Goal: Find specific page/section: Find specific page/section

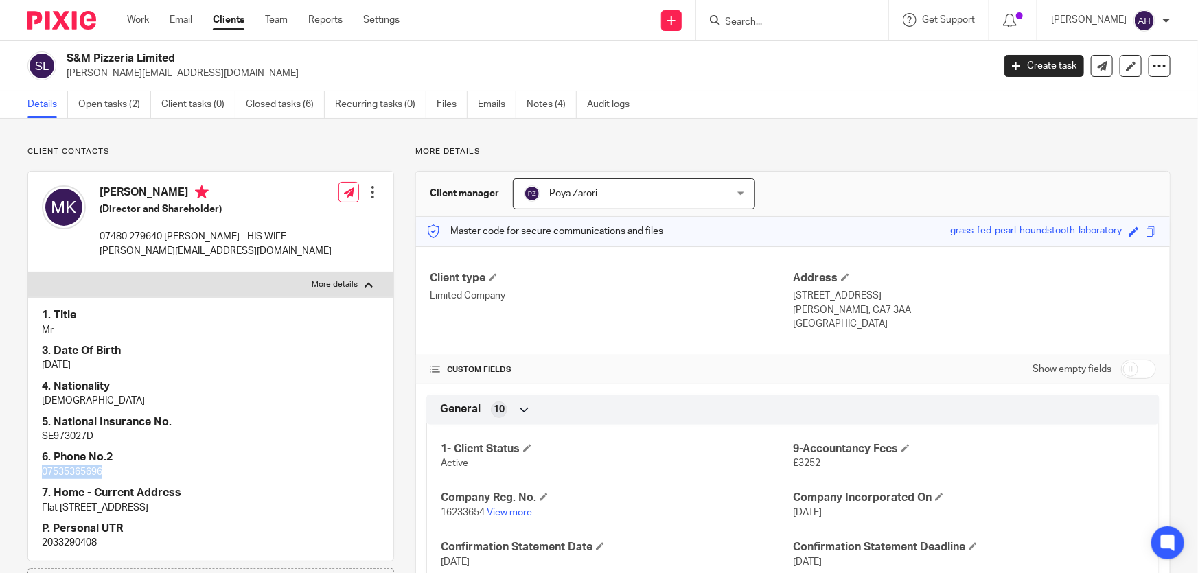
scroll to position [62, 0]
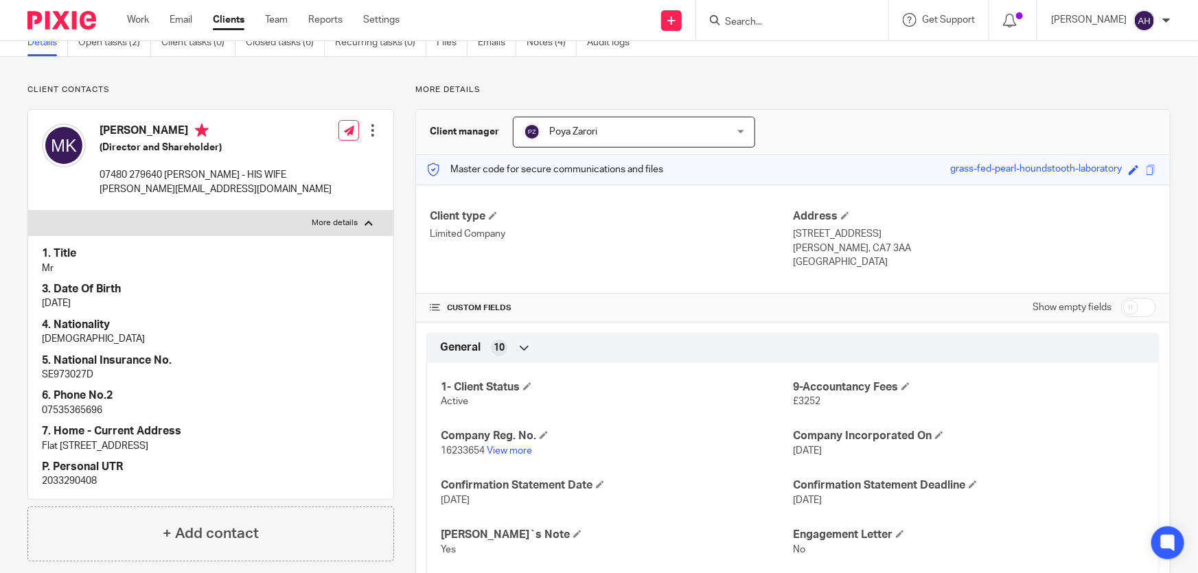
click at [830, 16] on input "Search" at bounding box center [786, 22] width 124 height 12
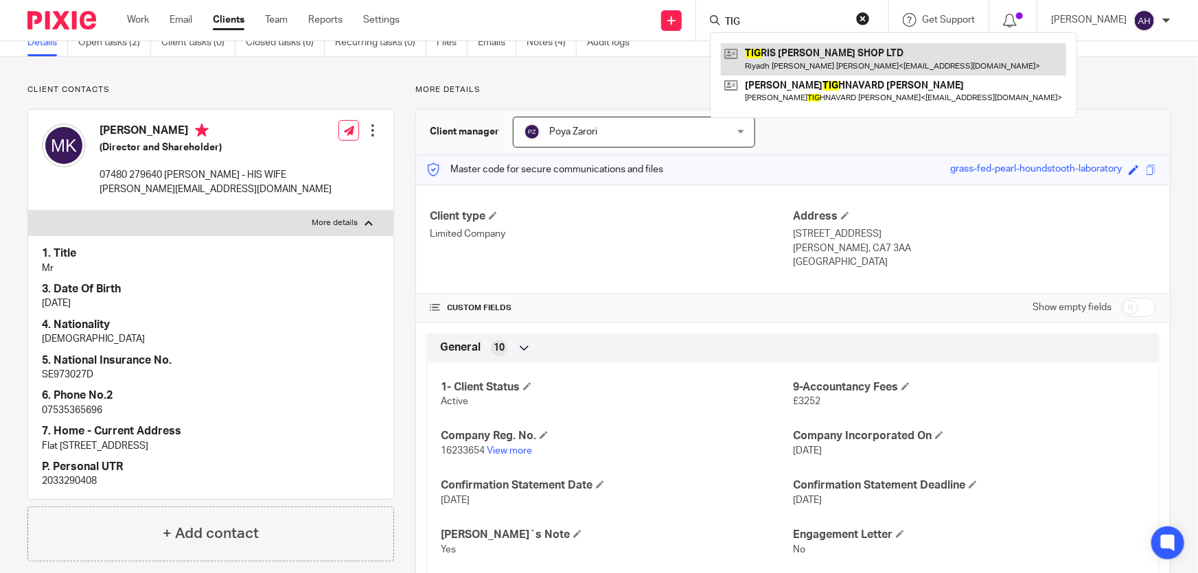
type input "TIG"
click at [839, 54] on link at bounding box center [893, 59] width 345 height 32
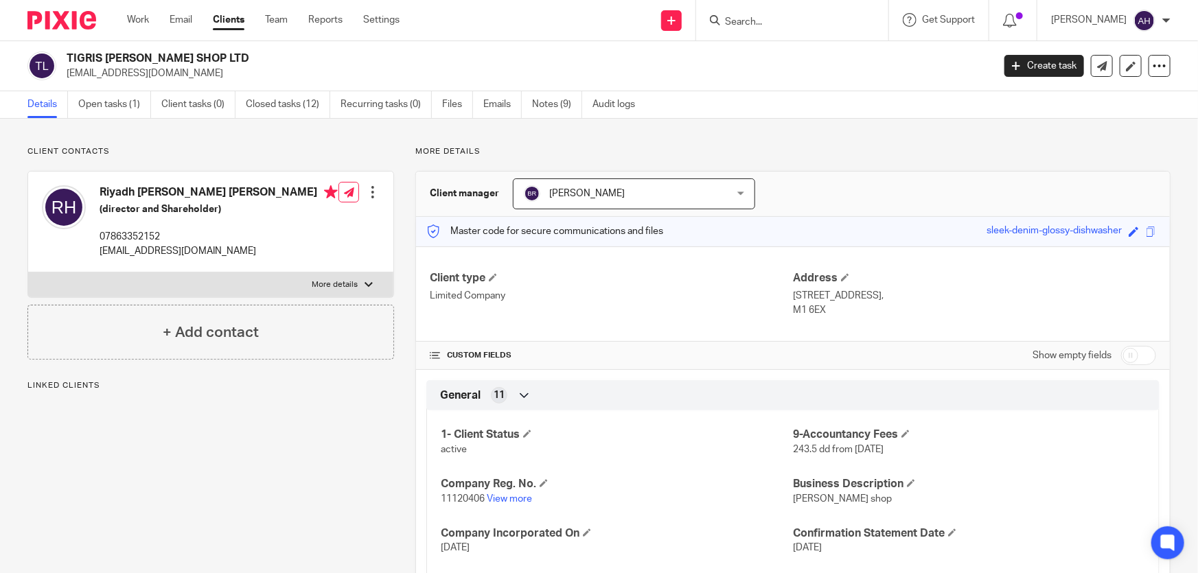
click at [163, 63] on h2 "TIGRIS BARBER SHOP LTD" at bounding box center [434, 58] width 734 height 14
copy div "TIGRIS BARBER SHOP LTD"
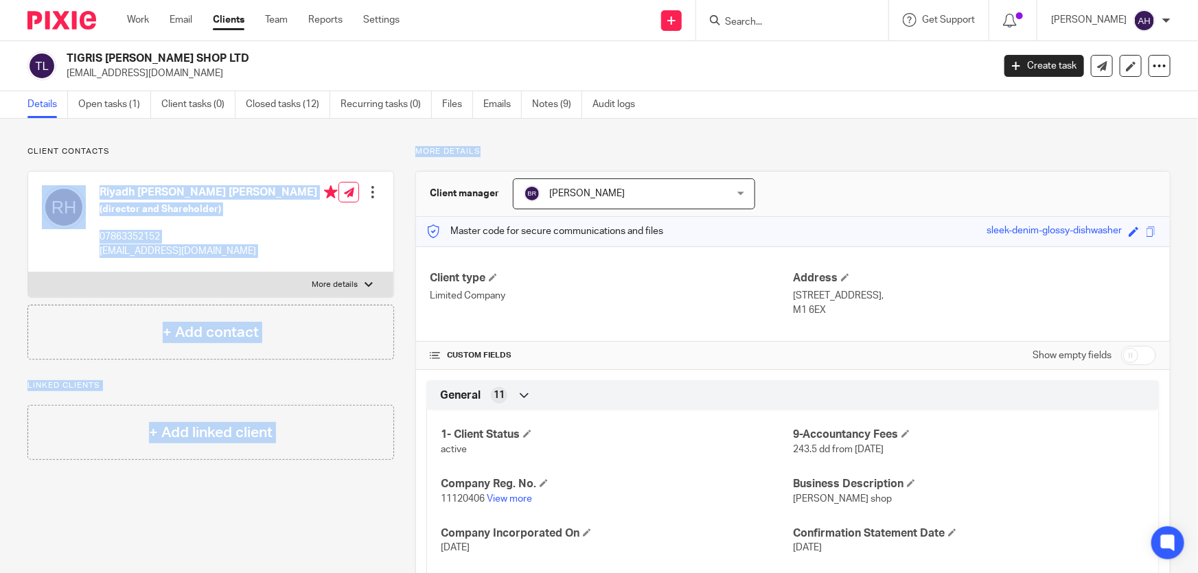
drag, startPoint x: 487, startPoint y: 150, endPoint x: 322, endPoint y: 140, distance: 165.1
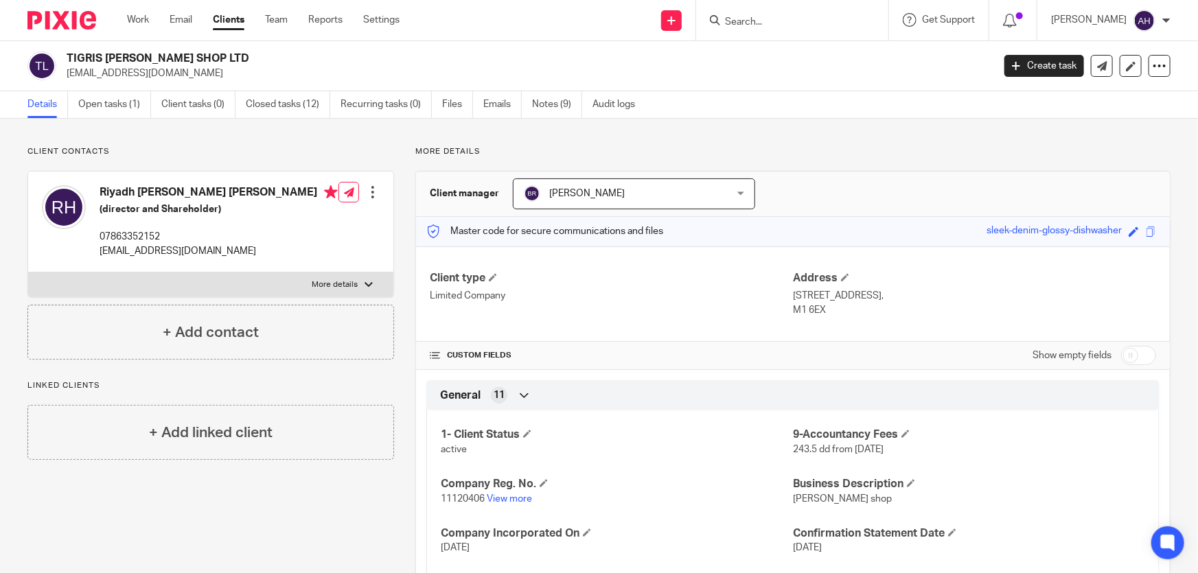
click at [333, 282] on p "More details" at bounding box center [335, 284] width 46 height 11
click at [28, 273] on input "More details" at bounding box center [27, 272] width 1 height 1
checkbox input "true"
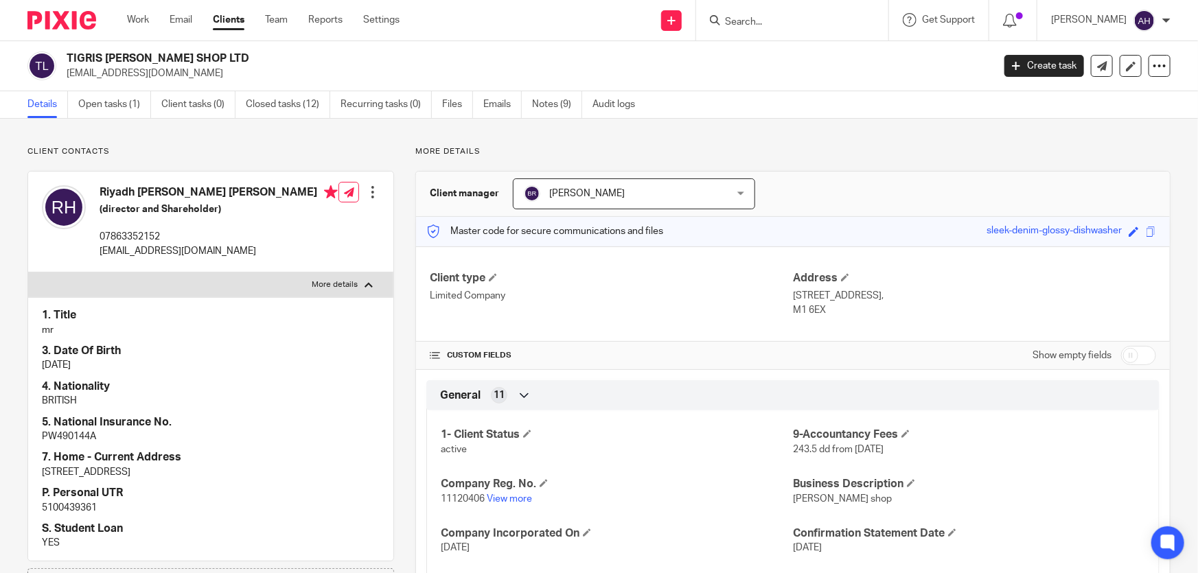
click at [179, 60] on h2 "TIGRIS BARBER SHOP LTD" at bounding box center [434, 58] width 734 height 14
click at [180, 58] on h2 "TIGRIS BARBER SHOP LTD" at bounding box center [434, 58] width 734 height 14
copy div "TIGRIS BARBER SHOP LTD"
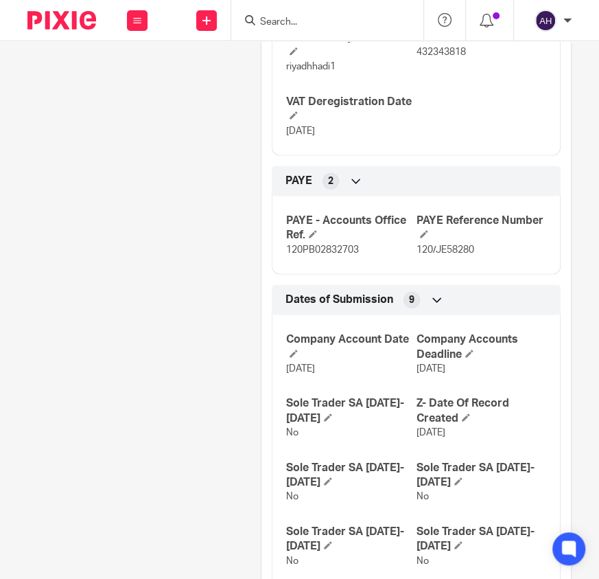
scroll to position [1311, 0]
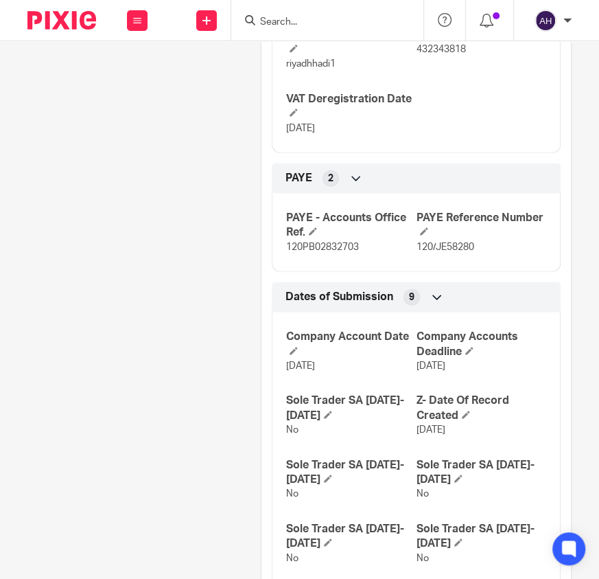
drag, startPoint x: 359, startPoint y: 206, endPoint x: 281, endPoint y: 56, distance: 169.5
click at [281, 56] on div "VAT Effective Date 1 Jan 2023 VAT Gateway 711931886661 VAT Gateway Password riy…" at bounding box center [416, 52] width 289 height 202
copy div "VAT Effective Date 1 Jan 2023 VAT Gateway 711931886661 VAT Gateway Password riy…"
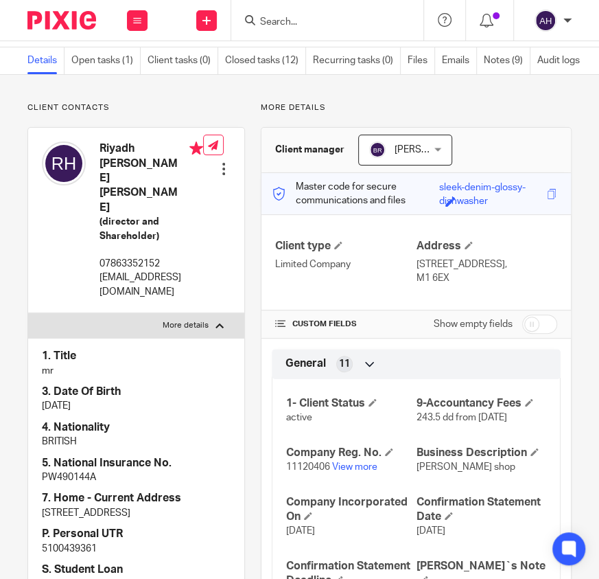
scroll to position [0, 0]
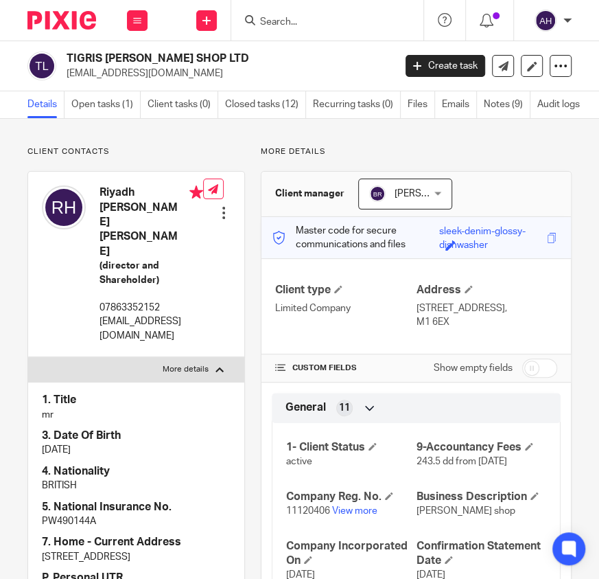
click at [122, 52] on h2 "TIGRIS BARBER SHOP LTD" at bounding box center [194, 58] width 255 height 14
click at [126, 57] on h2 "TIGRIS BARBER SHOP LTD" at bounding box center [194, 58] width 255 height 14
